Goal: Navigation & Orientation: Go to known website

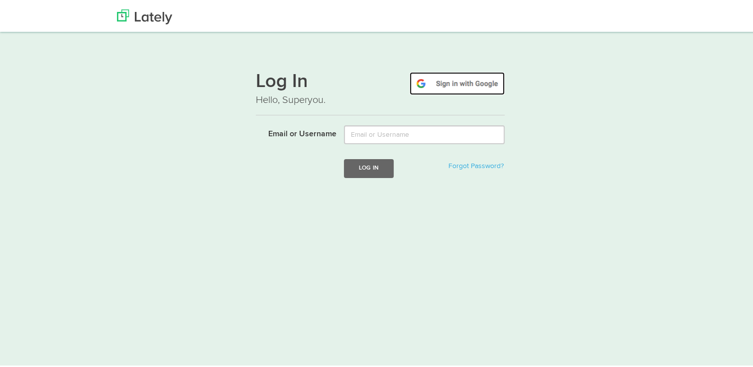
click at [432, 73] on img at bounding box center [456, 81] width 95 height 23
click at [458, 83] on img at bounding box center [456, 81] width 95 height 23
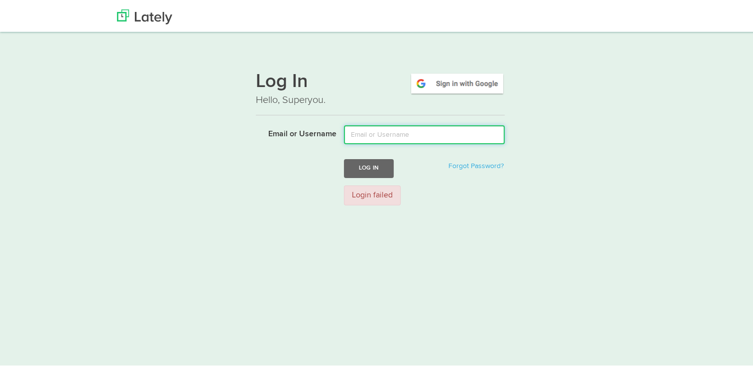
click at [412, 132] on input "Email or Username" at bounding box center [424, 132] width 161 height 19
click at [307, 221] on html "Thanks! Schedule Your Demo You Are Awesome! We’re superpsyched to learn more ab…" at bounding box center [380, 230] width 760 height 460
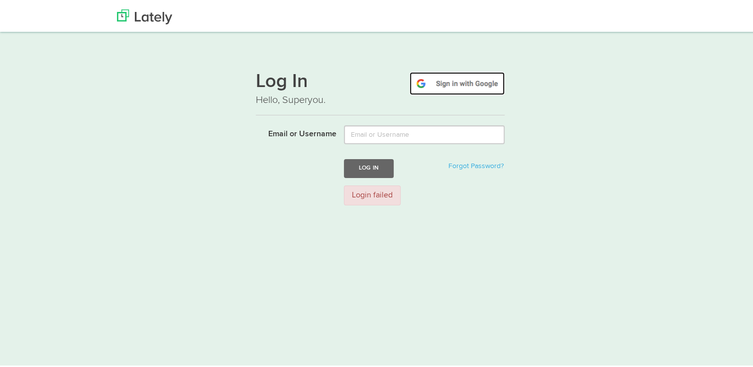
click at [457, 79] on img at bounding box center [456, 81] width 95 height 23
